Goal: Task Accomplishment & Management: Use online tool/utility

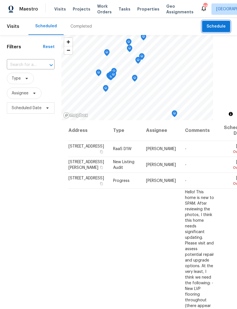
click at [217, 26] on span "Schedule" at bounding box center [215, 26] width 19 height 7
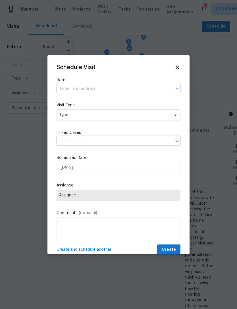
click at [145, 84] on input "text" at bounding box center [110, 88] width 108 height 9
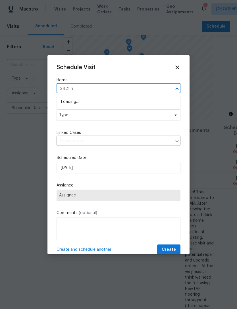
type input "2421 nw"
click at [112, 112] on li "[STREET_ADDRESS]" at bounding box center [118, 110] width 124 height 9
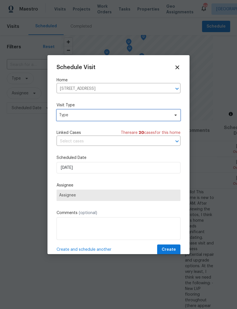
click at [143, 116] on span "Type" at bounding box center [114, 115] width 110 height 6
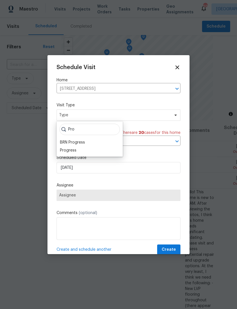
type input "Pro"
click at [76, 149] on div "Progress" at bounding box center [68, 150] width 16 height 6
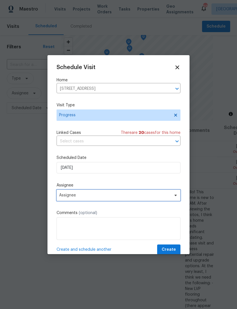
click at [124, 196] on span "Assignee" at bounding box center [114, 195] width 111 height 5
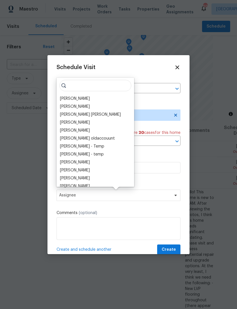
click at [85, 99] on div "[PERSON_NAME]" at bounding box center [75, 99] width 30 height 6
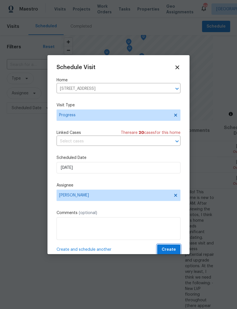
click at [170, 247] on span "Create" at bounding box center [169, 249] width 14 height 7
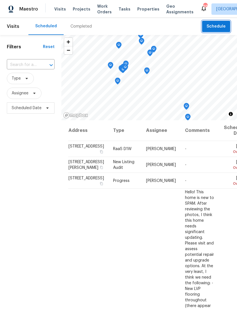
click at [218, 27] on span "Schedule" at bounding box center [215, 26] width 19 height 7
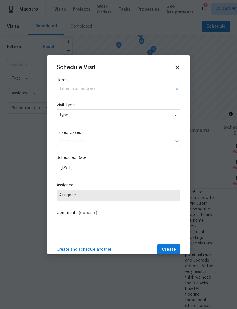
click at [147, 85] on input "text" at bounding box center [110, 88] width 108 height 9
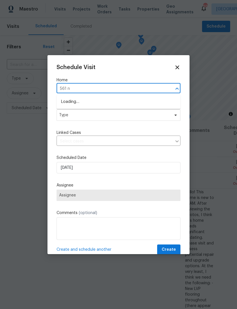
type input "561 ne"
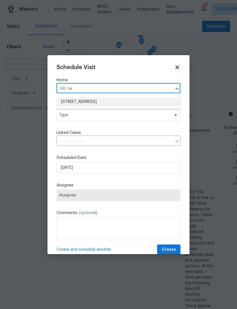
click at [132, 102] on li "[STREET_ADDRESS]" at bounding box center [118, 101] width 124 height 9
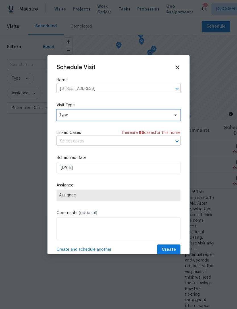
click at [141, 112] on span "Type" at bounding box center [118, 114] width 124 height 11
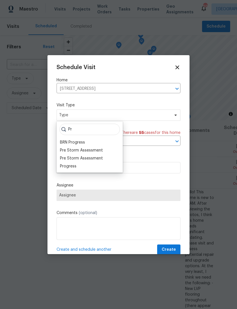
type input "P"
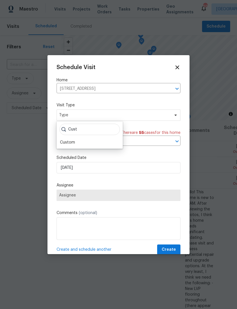
type input "Cust"
click at [74, 141] on div "Custom" at bounding box center [67, 142] width 15 height 6
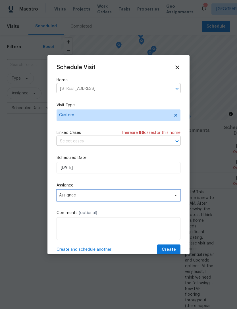
click at [117, 196] on span "Assignee" at bounding box center [114, 195] width 111 height 5
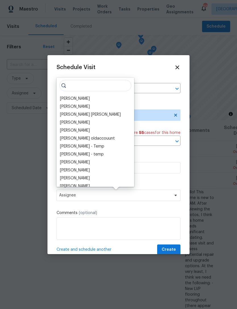
type input "M"
click at [84, 98] on div "[PERSON_NAME]" at bounding box center [75, 99] width 30 height 6
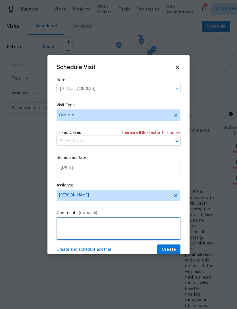
click at [114, 226] on textarea at bounding box center [118, 228] width 124 height 23
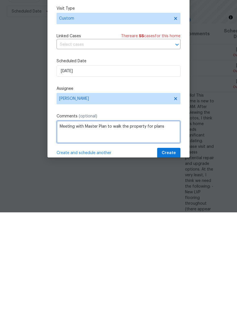
type textarea "Meeting with Master Plan to walk the property for plans"
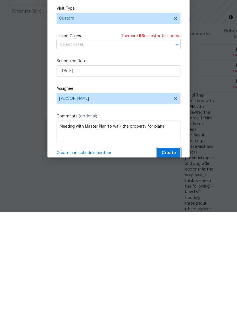
click at [170, 246] on span "Create" at bounding box center [169, 249] width 14 height 7
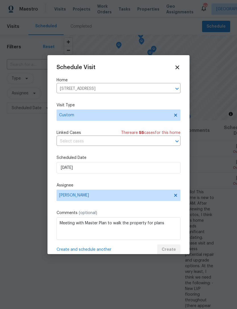
scroll to position [0, 0]
